Goal: Information Seeking & Learning: Learn about a topic

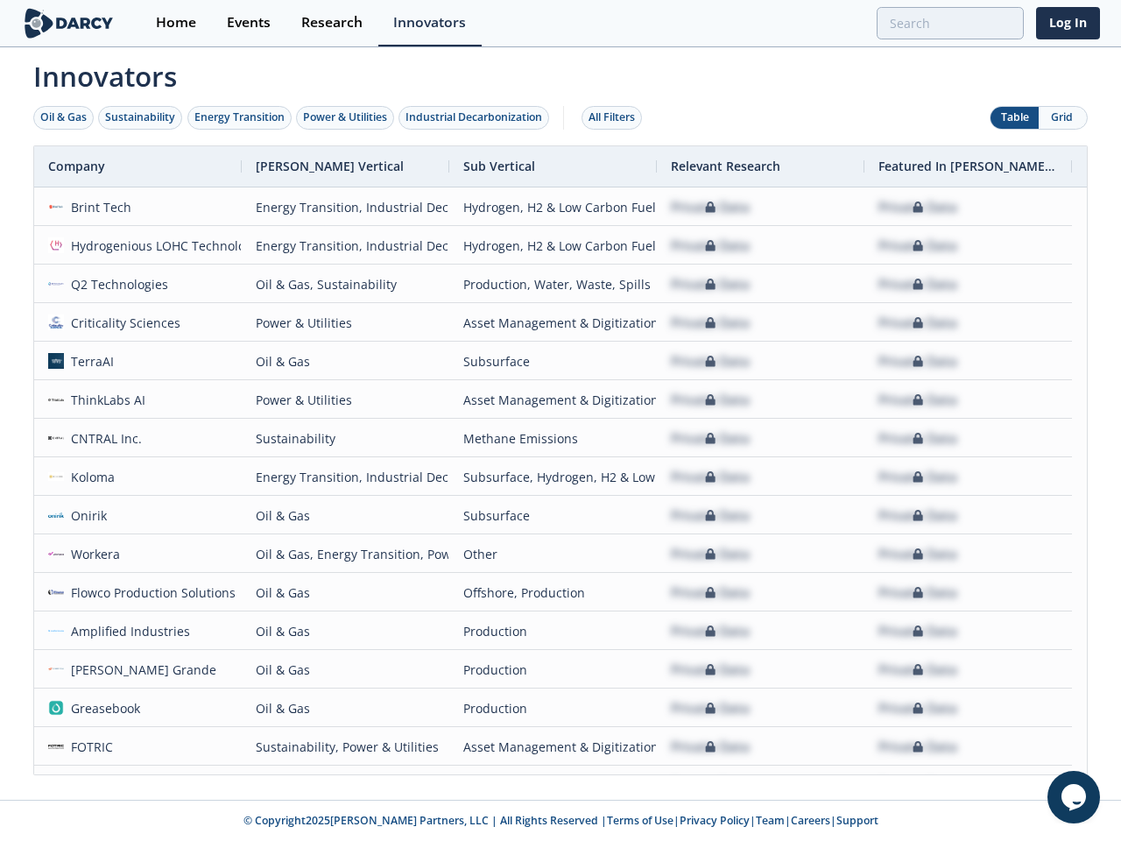
click at [64, 117] on div "Oil & Gas" at bounding box center [63, 118] width 46 height 16
click at [141, 117] on div "Sustainability" at bounding box center [140, 118] width 70 height 16
click at [240, 117] on div "Energy Transition" at bounding box center [239, 118] width 90 height 16
click at [347, 117] on div "Power & Utilities" at bounding box center [345, 118] width 84 height 16
click at [477, 117] on div "Industrial Decarbonization" at bounding box center [474, 118] width 137 height 16
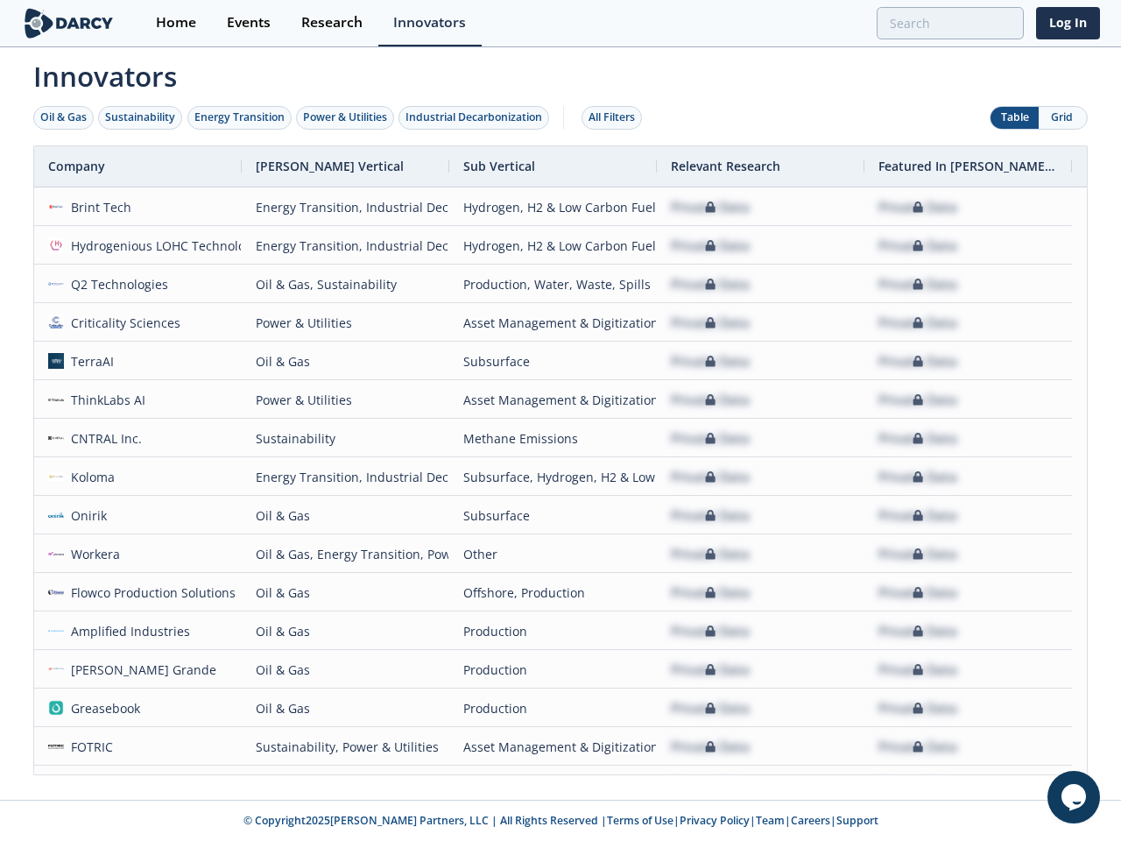
click at [617, 117] on div "All Filters" at bounding box center [612, 118] width 46 height 16
